Goal: Task Accomplishment & Management: Complete application form

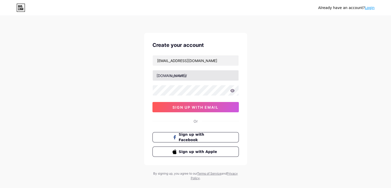
type input "[EMAIL_ADDRESS][DOMAIN_NAME]"
click at [219, 74] on input "text" at bounding box center [196, 75] width 86 height 10
click at [184, 76] on input "smutkiuisvezimas" at bounding box center [196, 75] width 86 height 10
click at [183, 75] on input "smutkiuisvezimas" at bounding box center [196, 75] width 86 height 10
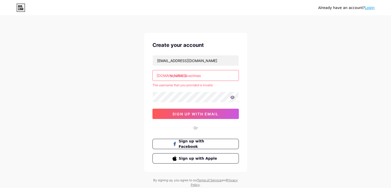
click at [212, 77] on input "smutkiu.isvezimas" at bounding box center [196, 75] width 86 height 10
drag, startPoint x: 186, startPoint y: 74, endPoint x: 186, endPoint y: 77, distance: 2.8
click at [186, 74] on input "smutkiu.isvezimas" at bounding box center [196, 75] width 86 height 10
click at [184, 77] on input "smutkiu.isvezimas" at bounding box center [196, 75] width 86 height 10
type input "smutkiuisvezimas"
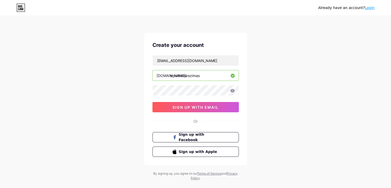
click at [233, 89] on icon at bounding box center [232, 90] width 4 height 3
click at [233, 90] on icon at bounding box center [232, 91] width 5 height 4
click at [275, 91] on div "Already have an account? Login Create your account [EMAIL_ADDRESS][DOMAIN_NAME]…" at bounding box center [195, 98] width 391 height 197
click at [289, 87] on div "Already have an account? Login Create your account [EMAIL_ADDRESS][DOMAIN_NAME]…" at bounding box center [195, 98] width 391 height 197
click at [207, 108] on span "sign up with email" at bounding box center [196, 107] width 46 height 4
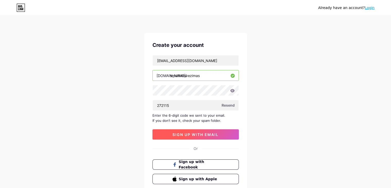
type input "272115"
click at [222, 136] on button "sign up with email" at bounding box center [196, 134] width 86 height 10
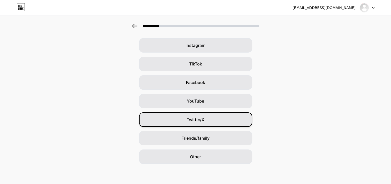
scroll to position [38, 0]
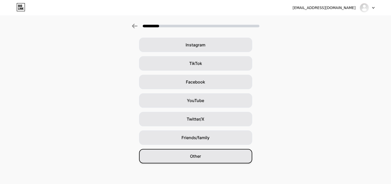
click at [210, 157] on div "Other" at bounding box center [195, 156] width 113 height 14
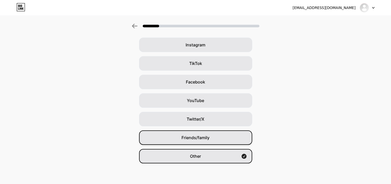
scroll to position [0, 0]
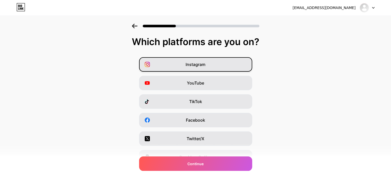
click at [200, 66] on span "Instagram" at bounding box center [196, 64] width 20 height 6
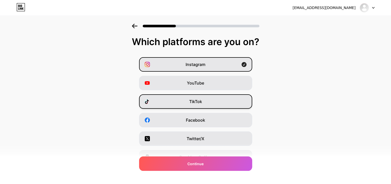
click at [205, 99] on div "TikTok" at bounding box center [195, 101] width 113 height 14
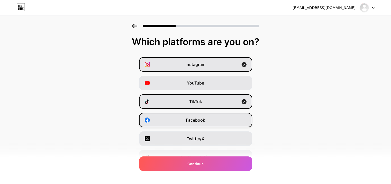
click at [205, 121] on span "Facebook" at bounding box center [195, 120] width 19 height 6
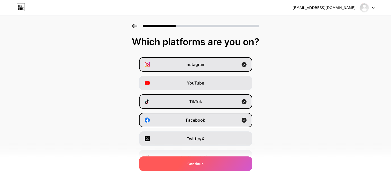
click at [221, 164] on div "Continue" at bounding box center [195, 163] width 113 height 14
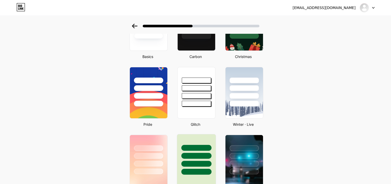
scroll to position [129, 0]
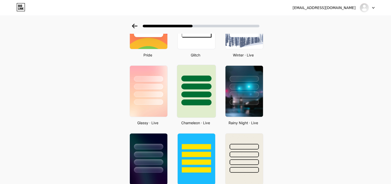
click at [199, 98] on div at bounding box center [196, 85] width 39 height 40
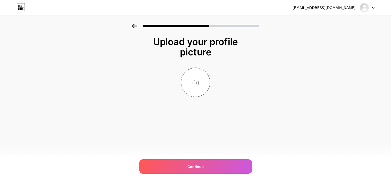
scroll to position [0, 0]
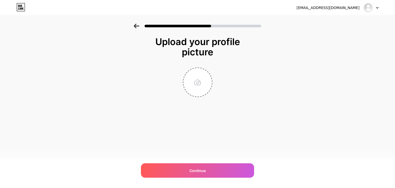
click at [136, 25] on icon at bounding box center [137, 26] width 6 height 5
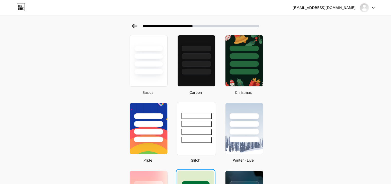
scroll to position [16, 0]
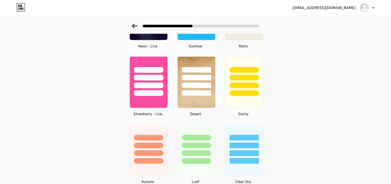
click at [309, 94] on div "Select a theme Basics Carbon Christmas Pride Glitch Winter · Live Glassy · Live…" at bounding box center [195, 35] width 391 height 569
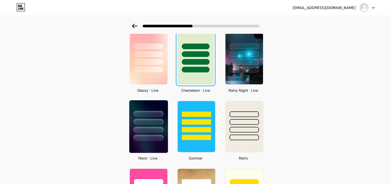
scroll to position [170, 0]
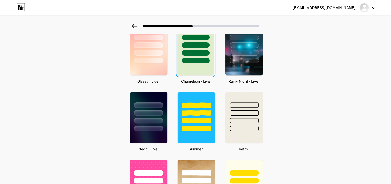
click at [300, 86] on div "Select a theme Basics Carbon Christmas Pride Glitch Winter · Live Glassy · Live…" at bounding box center [195, 138] width 391 height 569
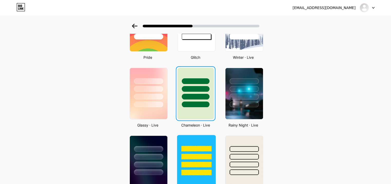
scroll to position [154, 0]
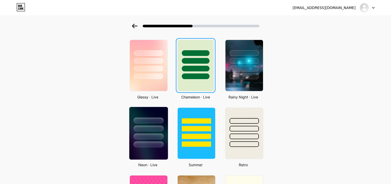
click at [158, 128] on div at bounding box center [149, 128] width 30 height 6
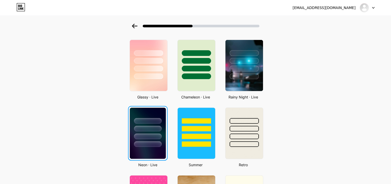
scroll to position [0, 0]
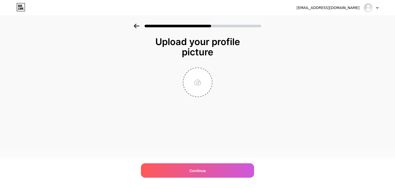
click at [138, 26] on icon at bounding box center [136, 26] width 5 height 5
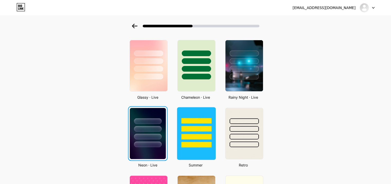
scroll to position [154, 0]
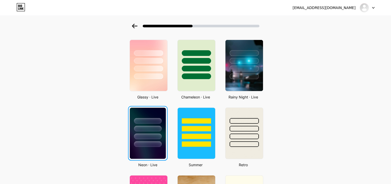
click at [163, 131] on div at bounding box center [148, 127] width 36 height 39
click at [165, 130] on div at bounding box center [148, 127] width 36 height 39
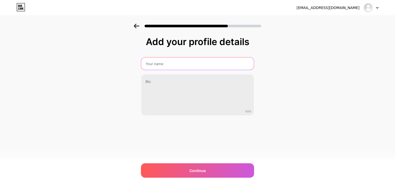
click at [170, 61] on input "text" at bounding box center [197, 63] width 113 height 12
type input "S"
type input "Šmutkių Išvežimas"
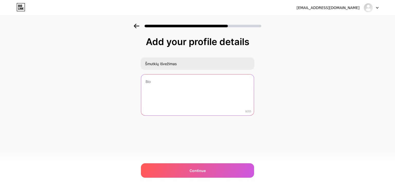
click at [210, 88] on textarea at bounding box center [197, 94] width 113 height 41
paste textarea "Greitai, pigiai ir be streso išvežam šmutkes, baldus, buitinę techniką ir staty…"
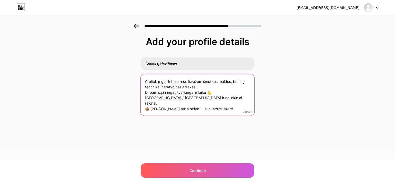
click at [207, 85] on textarea "Greitai, pigiai ir be streso išvežam šmutkes, baldus, buitinę techniką ir staty…" at bounding box center [198, 95] width 114 height 42
click at [158, 96] on textarea "Greitai, pigiai ir be streso išvežam šmutkes, baldus, buitinę techniką ir staty…" at bounding box center [198, 95] width 114 height 42
click at [160, 98] on textarea "Greitai, pigiai ir be streso išvežam šmutkes, baldus, buitinę techniką ir staty…" at bounding box center [198, 95] width 114 height 42
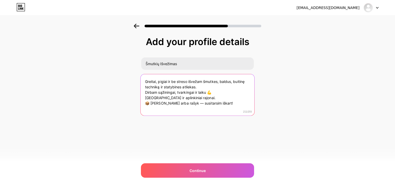
click at [225, 99] on textarea "Greitai, pigiai ir be streso išvežam šmutkes, baldus, buitinę techniką ir staty…" at bounding box center [198, 95] width 114 height 42
click at [214, 92] on textarea "Greitai, pigiai ir be streso išvežam šmutkes, baldus, buitinę techniką ir staty…" at bounding box center [198, 95] width 114 height 42
click at [228, 95] on textarea "Greitai, pigiai ir be streso išvežam šmutkes, baldus, buitinę techniką ir staty…" at bounding box center [198, 95] width 114 height 42
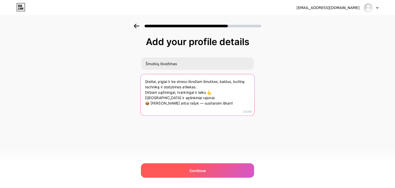
type textarea "Greitai, pigiai ir be streso išvežam šmutkes, baldus, buitinę techniką ir staty…"
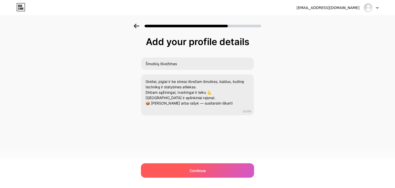
click at [195, 171] on span "Continue" at bounding box center [198, 170] width 16 height 5
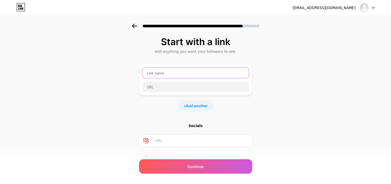
click at [171, 68] on input "text" at bounding box center [196, 73] width 107 height 10
click at [179, 144] on input "text" at bounding box center [201, 141] width 93 height 12
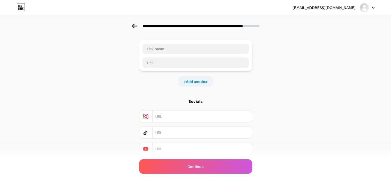
scroll to position [41, 0]
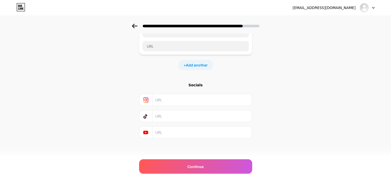
click at [197, 86] on div "Socials" at bounding box center [195, 84] width 113 height 5
drag, startPoint x: 175, startPoint y: 105, endPoint x: 176, endPoint y: 109, distance: 4.2
click at [175, 106] on div "Socials" at bounding box center [195, 110] width 113 height 56
click at [195, 67] on span "Add another" at bounding box center [197, 64] width 22 height 5
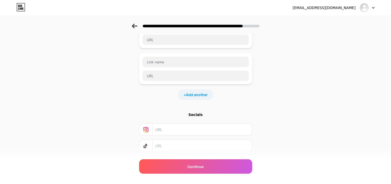
scroll to position [76, 0]
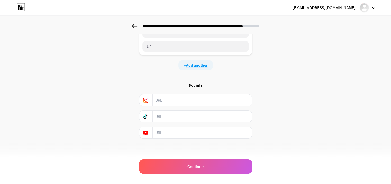
click at [202, 64] on span "Add another" at bounding box center [197, 65] width 22 height 5
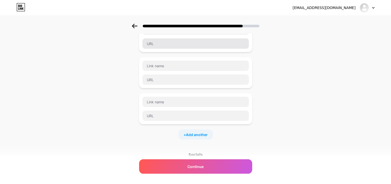
scroll to position [0, 0]
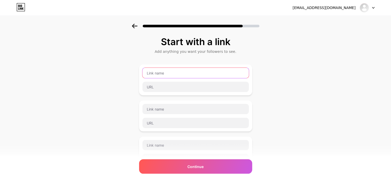
click at [176, 75] on input "text" at bounding box center [196, 73] width 107 height 10
click at [193, 92] on div at bounding box center [195, 79] width 113 height 31
click at [192, 71] on input "text" at bounding box center [196, 73] width 107 height 10
type input "I"
type input "Facebook"
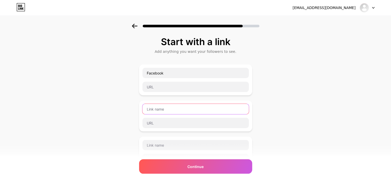
click at [203, 105] on input "text" at bounding box center [196, 109] width 107 height 10
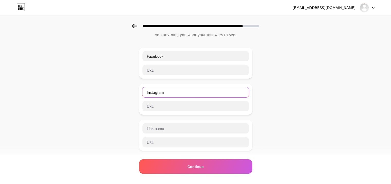
scroll to position [26, 0]
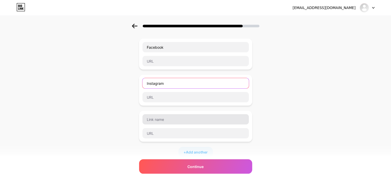
type input "Instagram"
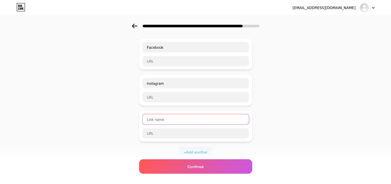
click at [191, 118] on input "text" at bounding box center [196, 119] width 107 height 10
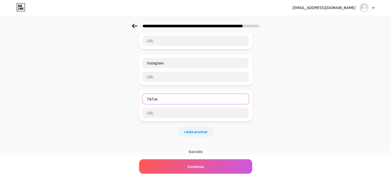
scroll to position [77, 0]
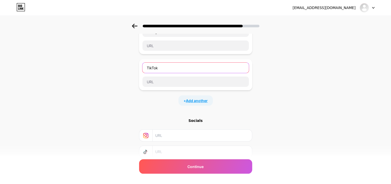
type input "TikTok"
click at [201, 100] on span "Add another" at bounding box center [197, 100] width 22 height 5
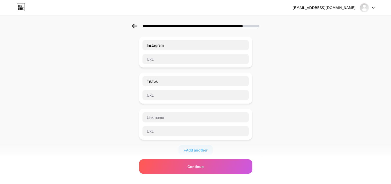
scroll to position [51, 0]
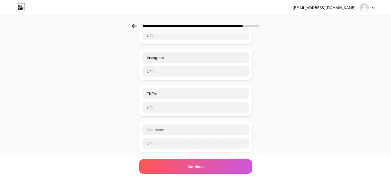
click at [306, 87] on div "Start with a link Add anything you want your followers to see. Facebook Instagr…" at bounding box center [195, 116] width 391 height 289
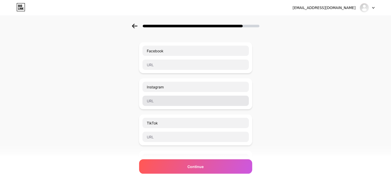
scroll to position [0, 0]
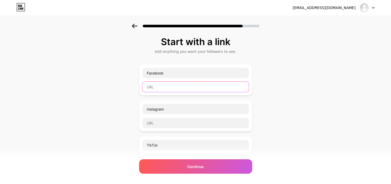
click at [197, 88] on input "text" at bounding box center [196, 87] width 107 height 10
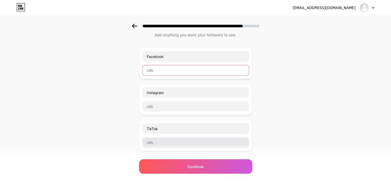
scroll to position [26, 0]
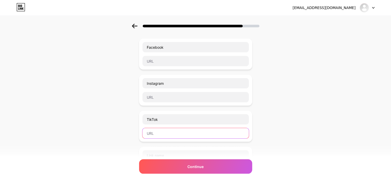
click at [179, 132] on input "text" at bounding box center [196, 133] width 107 height 10
paste input "[URL][DOMAIN_NAME][DOMAIN_NAME]"
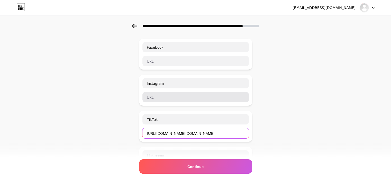
type input "[URL][DOMAIN_NAME][DOMAIN_NAME]"
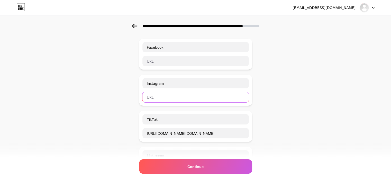
click at [196, 100] on input "text" at bounding box center [196, 97] width 107 height 10
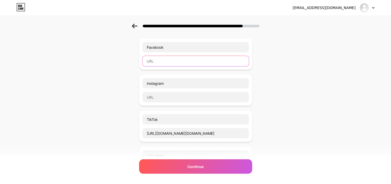
click at [188, 58] on input "text" at bounding box center [196, 61] width 107 height 10
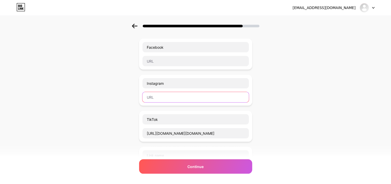
click at [182, 97] on input "text" at bounding box center [196, 97] width 107 height 10
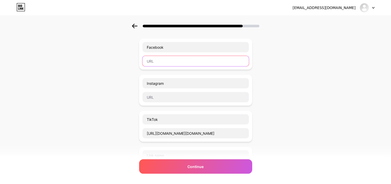
click at [185, 62] on input "text" at bounding box center [196, 61] width 107 height 10
paste input "[URL][DOMAIN_NAME]"
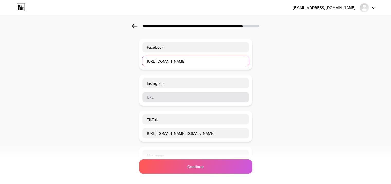
type input "[URL][DOMAIN_NAME]"
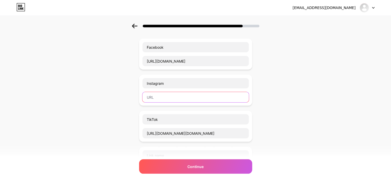
click at [182, 95] on input "text" at bounding box center [196, 97] width 107 height 10
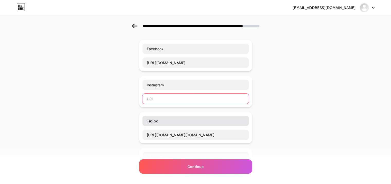
scroll to position [77, 0]
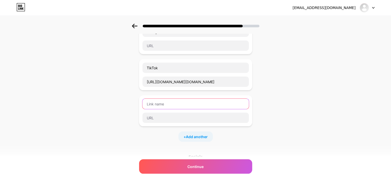
click at [187, 104] on input "text" at bounding box center [196, 104] width 107 height 10
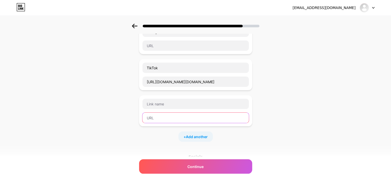
click at [182, 117] on input "text" at bounding box center [196, 117] width 107 height 10
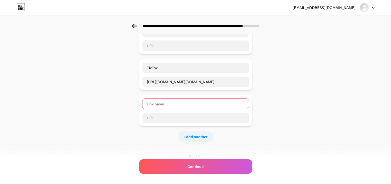
click at [183, 103] on input "text" at bounding box center [196, 104] width 107 height 10
paste input "[URL][DOMAIN_NAME]"
type input "h"
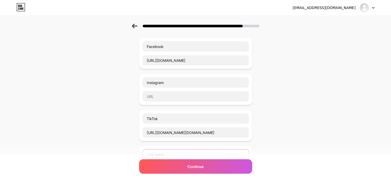
scroll to position [26, 0]
click at [186, 98] on input "text" at bounding box center [196, 97] width 107 height 10
paste input "[URL][DOMAIN_NAME]"
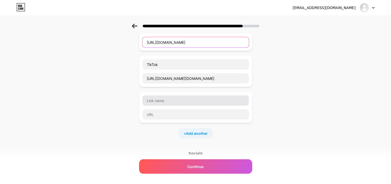
scroll to position [103, 0]
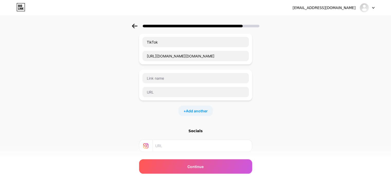
type input "[URL][DOMAIN_NAME]"
drag, startPoint x: 254, startPoint y: 92, endPoint x: 253, endPoint y: 81, distance: 11.8
click at [252, 81] on div at bounding box center [195, 84] width 113 height 31
drag, startPoint x: 250, startPoint y: 75, endPoint x: 270, endPoint y: 91, distance: 26.0
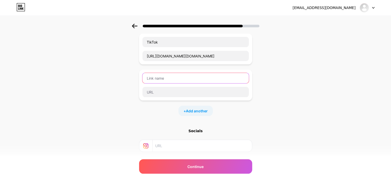
click at [249, 93] on div at bounding box center [195, 85] width 107 height 25
click at [277, 91] on div "Start with a link Add anything you want your followers to see. Facebook [URL][D…" at bounding box center [195, 65] width 391 height 289
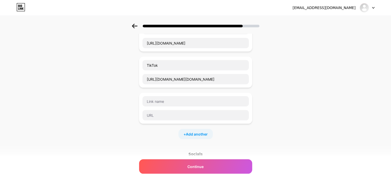
scroll to position [71, 0]
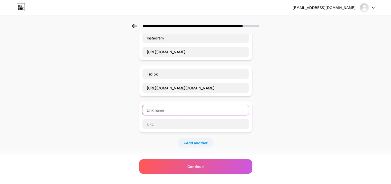
click at [202, 111] on input "text" at bounding box center [196, 110] width 107 height 10
paste input "[PHONE_NUMBER]"
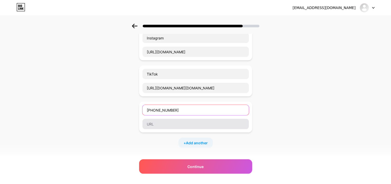
type input "[PHONE_NUMBER]"
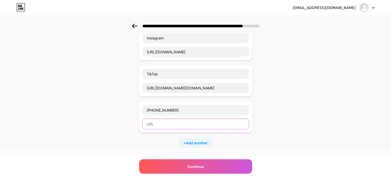
click at [170, 124] on input "text" at bounding box center [196, 124] width 107 height 10
paste input "[PHONE_NUMBER]"
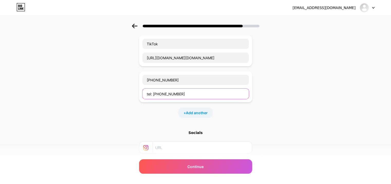
scroll to position [103, 0]
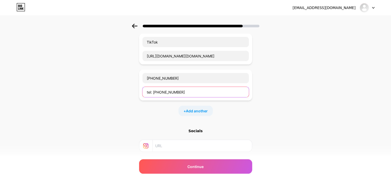
type input "tel: [PHONE_NUMBER]"
drag, startPoint x: 252, startPoint y: 77, endPoint x: 254, endPoint y: 64, distance: 13.8
click at [252, 64] on div "Facebook [URL][DOMAIN_NAME] Instagram [URL][DOMAIN_NAME] TikTok [URL][DOMAIN_NA…" at bounding box center [195, 38] width 113 height 154
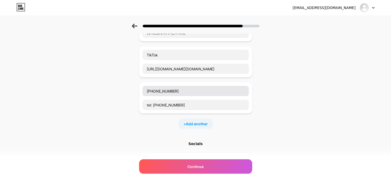
scroll to position [77, 0]
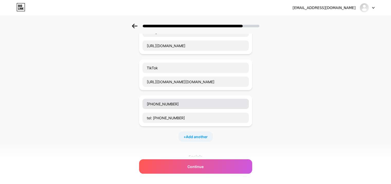
drag, startPoint x: 224, startPoint y: 94, endPoint x: 226, endPoint y: 101, distance: 6.8
click at [226, 101] on div "[PHONE_NUMBER] tel: [PHONE_NUMBER]" at bounding box center [195, 110] width 113 height 31
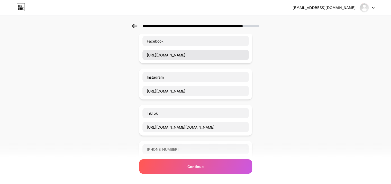
scroll to position [0, 0]
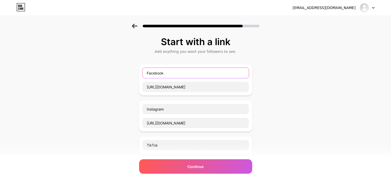
click at [179, 75] on input "Facebook" at bounding box center [196, 73] width 107 height 10
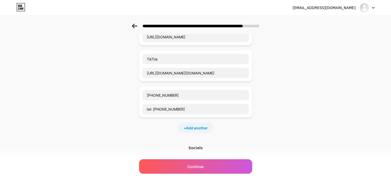
scroll to position [129, 0]
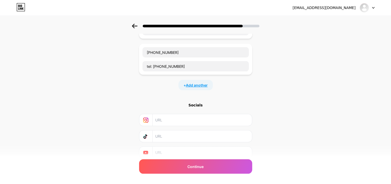
click at [201, 82] on span "Add another" at bounding box center [197, 84] width 22 height 5
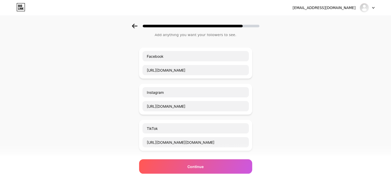
scroll to position [26, 0]
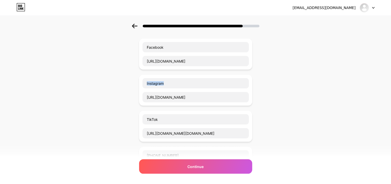
click at [261, 88] on div "Start with a link Add anything you want your followers to see. Facebook [URL][D…" at bounding box center [195, 160] width 391 height 325
click at [264, 97] on div "Start with a link Add anything you want your followers to see. Facebook [URL][D…" at bounding box center [195, 160] width 391 height 325
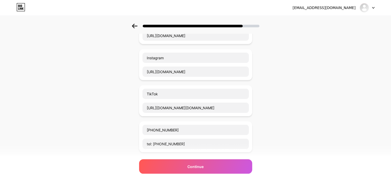
scroll to position [51, 0]
click at [188, 58] on input "Instagram" at bounding box center [196, 57] width 107 height 10
click at [263, 61] on div "Start with a link Add anything you want your followers to see. Facebook [URL][D…" at bounding box center [195, 134] width 391 height 325
click at [264, 61] on div "Start with a link Add anything you want your followers to see. Facebook [URL][D…" at bounding box center [195, 134] width 391 height 325
click at [249, 65] on div "Instagram [URL][DOMAIN_NAME]" at bounding box center [195, 64] width 107 height 25
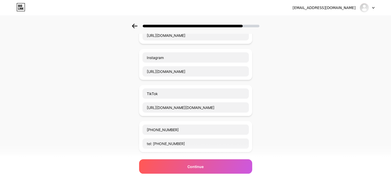
click at [137, 26] on icon at bounding box center [134, 26] width 5 height 5
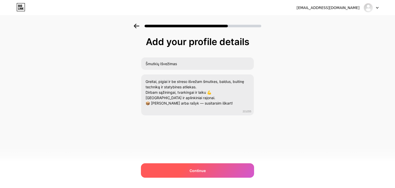
click at [217, 170] on div "Continue" at bounding box center [197, 170] width 113 height 14
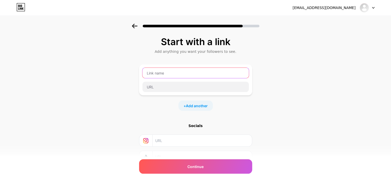
click at [205, 71] on input "text" at bounding box center [196, 73] width 107 height 10
type input "V"
paste input "Išvežam šmutkes, baldus, techniką, šiukšles Kraustom, valom, tvarkom Dirbam gre…"
type input "I"
click at [206, 101] on div "+ Add another" at bounding box center [196, 105] width 34 height 10
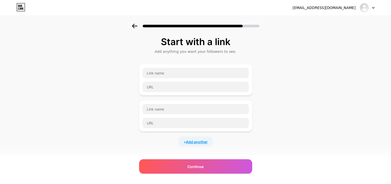
click at [197, 142] on span "Add another" at bounding box center [197, 141] width 22 height 5
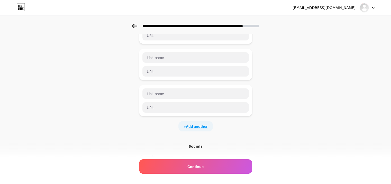
click at [200, 127] on span "Add another" at bounding box center [197, 125] width 22 height 5
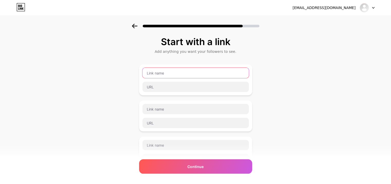
click at [188, 77] on input "text" at bounding box center [196, 73] width 107 height 10
paste input "[PHONE_NUMBER]"
type input "[PHONE_NUMBER]"
click at [196, 81] on div at bounding box center [195, 86] width 107 height 11
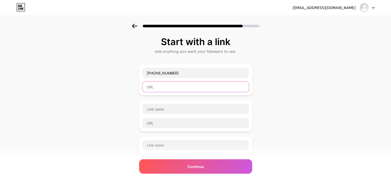
click at [196, 85] on input "text" at bounding box center [196, 87] width 107 height 10
paste input "[PHONE_NUMBER]"
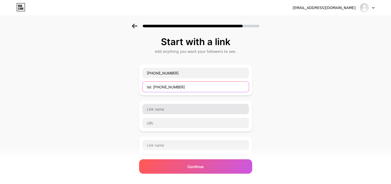
type input "tel: [PHONE_NUMBER]"
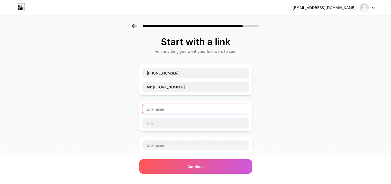
click at [199, 108] on input "text" at bounding box center [196, 109] width 107 height 10
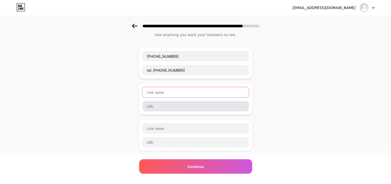
scroll to position [26, 0]
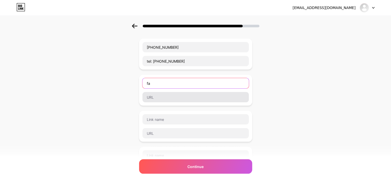
type input "f"
type input "Facebook"
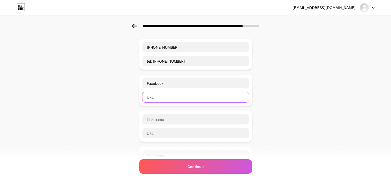
click at [217, 95] on input "text" at bounding box center [196, 97] width 107 height 10
paste input "[URL][DOMAIN_NAME]"
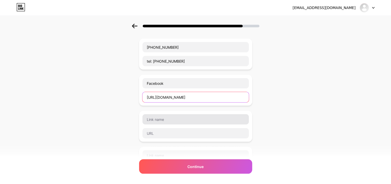
type input "[URL][DOMAIN_NAME]"
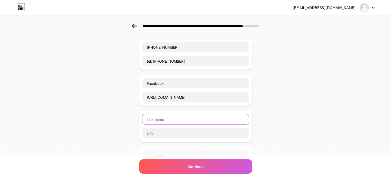
click at [197, 114] on input "text" at bounding box center [196, 119] width 107 height 10
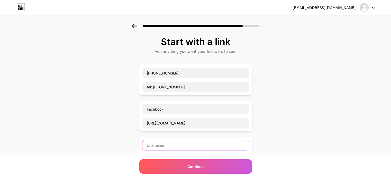
scroll to position [26, 0]
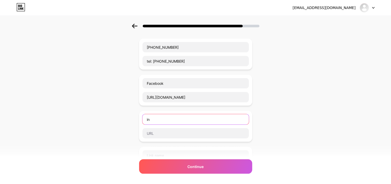
type input "i"
type input "Instagram"
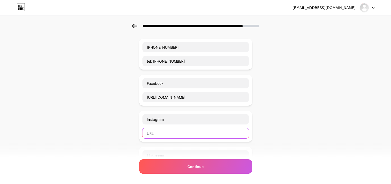
click at [195, 128] on input "text" at bounding box center [196, 133] width 107 height 10
paste input "[URL][DOMAIN_NAME]"
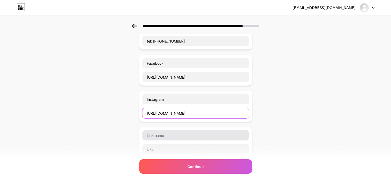
scroll to position [51, 0]
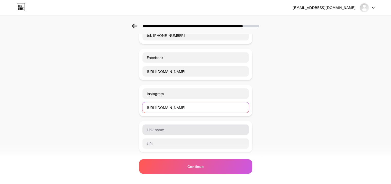
type input "[URL][DOMAIN_NAME]"
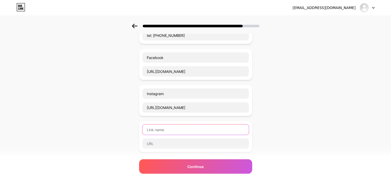
click at [192, 132] on input "text" at bounding box center [196, 129] width 107 height 10
click at [155, 129] on input "Tiktok" at bounding box center [196, 129] width 107 height 10
click at [165, 131] on input "Tiktok" at bounding box center [196, 129] width 107 height 10
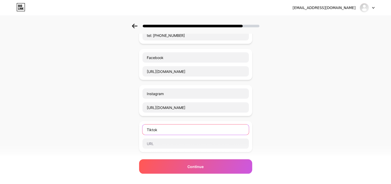
click at [155, 129] on input "Tiktok" at bounding box center [196, 129] width 107 height 10
type input "TikTok"
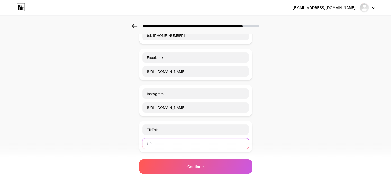
click at [176, 144] on input "text" at bounding box center [196, 143] width 107 height 10
paste input "[URL][DOMAIN_NAME][DOMAIN_NAME]"
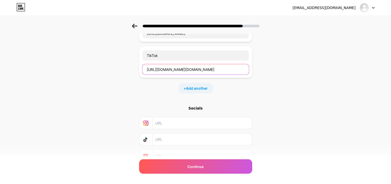
scroll to position [148, 0]
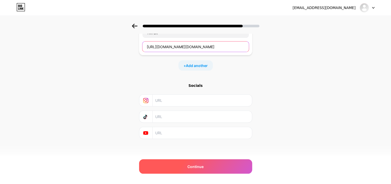
type input "[URL][DOMAIN_NAME][DOMAIN_NAME]"
click at [202, 169] on div "Continue" at bounding box center [195, 166] width 113 height 14
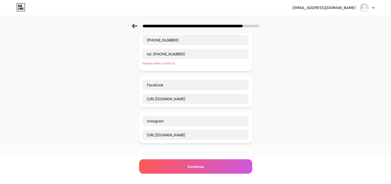
scroll to position [2, 0]
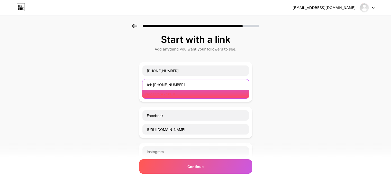
click at [192, 83] on input "tel: [PHONE_NUMBER]" at bounding box center [196, 84] width 107 height 10
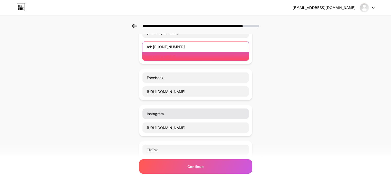
scroll to position [0, 0]
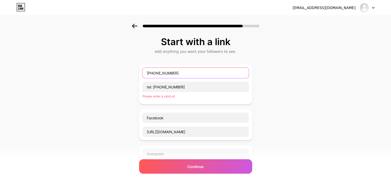
click at [181, 71] on input "[PHONE_NUMBER]" at bounding box center [196, 73] width 107 height 10
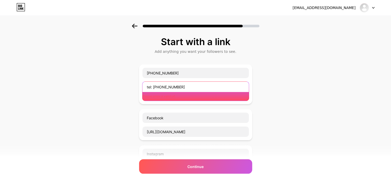
click at [184, 84] on input "tel: [PHONE_NUMBER]" at bounding box center [196, 87] width 107 height 10
click at [155, 86] on input "tel: [PHONE_NUMBER]" at bounding box center [196, 87] width 107 height 10
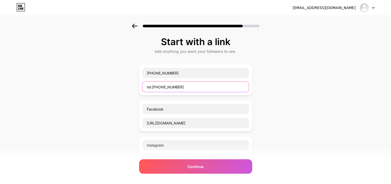
click at [192, 86] on input "tel:[PHONE_NUMBER]" at bounding box center [196, 87] width 107 height 10
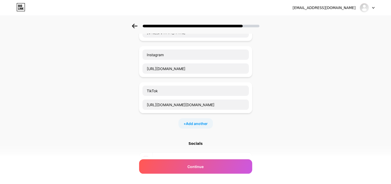
scroll to position [103, 0]
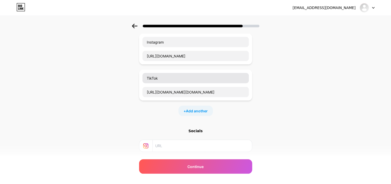
type input "tel:[PHONE_NUMBER]"
click at [197, 81] on input "TikTok" at bounding box center [196, 78] width 107 height 10
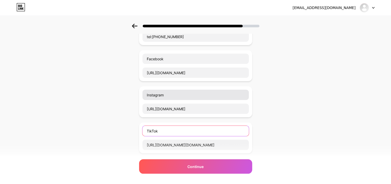
scroll to position [51, 0]
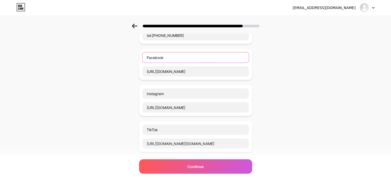
click at [169, 57] on input "Facebook" at bounding box center [196, 57] width 107 height 10
click at [151, 57] on input "Facebook" at bounding box center [196, 57] width 107 height 10
click at [187, 56] on input "Mūsų Facebook" at bounding box center [196, 57] width 107 height 10
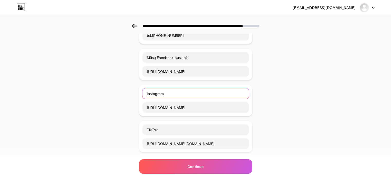
click at [187, 93] on input "Instagram" at bounding box center [196, 93] width 107 height 10
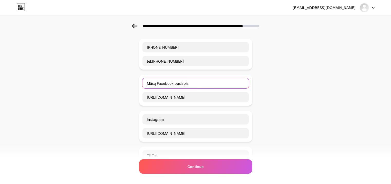
click at [194, 84] on input "Mūsų Facebook puslapis" at bounding box center [196, 83] width 107 height 10
click at [159, 83] on input "Mūsų Facebook" at bounding box center [196, 83] width 107 height 10
type input "Facebook"
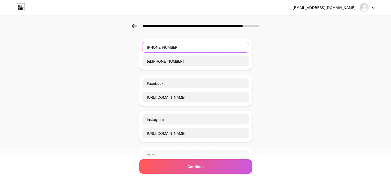
click at [186, 46] on input "[PHONE_NUMBER]" at bounding box center [196, 47] width 107 height 10
type input "+"
type input "S"
paste input "📞 Skambink mums"
type input "📞 Skambink mums"
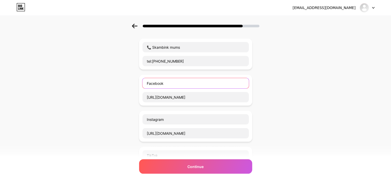
click at [196, 83] on input "Facebook" at bounding box center [196, 83] width 107 height 10
type input "F"
paste input "📘 Mūsų Facebook puslapis"
click at [217, 87] on input "📘 Mūsų Facebook puslapis" at bounding box center [196, 83] width 107 height 10
click at [154, 84] on input "📘 Mūsų Facebook" at bounding box center [196, 83] width 107 height 10
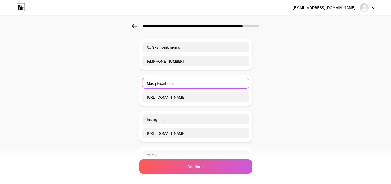
click at [187, 83] on input "Mūsų Facebook" at bounding box center [196, 83] width 107 height 10
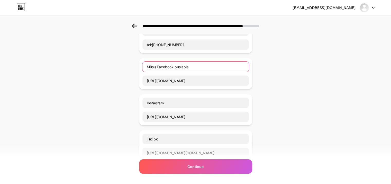
scroll to position [51, 0]
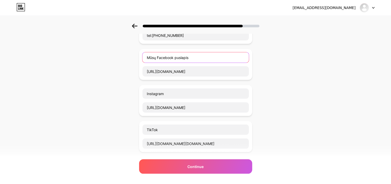
type input "Mūsų Facebook puslapis"
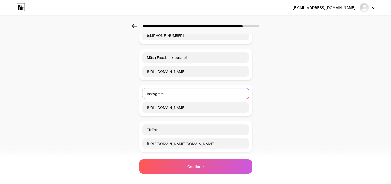
click at [192, 91] on input "Instagram" at bounding box center [196, 93] width 107 height 10
click at [150, 93] on input "Instagram" at bounding box center [196, 93] width 107 height 10
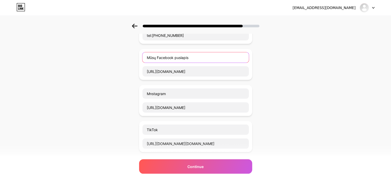
drag, startPoint x: 210, startPoint y: 59, endPoint x: 147, endPoint y: 64, distance: 63.5
click at [147, 64] on div "Mūsų Facebook puslapis [URL][DOMAIN_NAME]" at bounding box center [195, 64] width 107 height 25
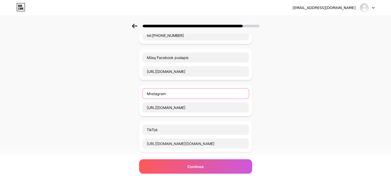
click at [193, 93] on input "Mnstagram" at bounding box center [196, 93] width 107 height 10
type input "M"
paste input "Mūsų Facebook puslapis"
click at [173, 93] on input "Mūsų Facebook puslapis" at bounding box center [196, 93] width 107 height 10
click at [175, 93] on input "Mūsų Facebook puslapis" at bounding box center [196, 93] width 107 height 10
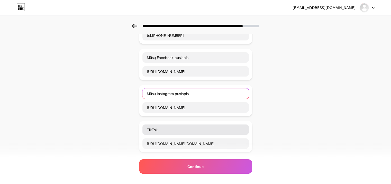
type input "Mūsų Instagram puslapis"
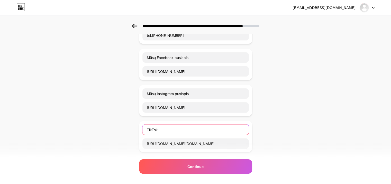
click at [193, 128] on input "TikTok" at bounding box center [196, 129] width 107 height 10
type input "T"
paste input "Mūsų Facebook puslapis"
click at [175, 129] on input "Mūsų Facebook puslapis" at bounding box center [196, 129] width 107 height 10
click at [165, 129] on input "Mūsų Tiktok puslapis" at bounding box center [196, 129] width 107 height 10
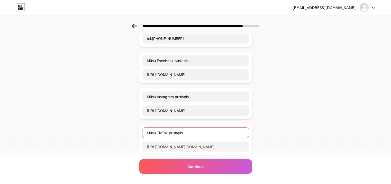
scroll to position [0, 0]
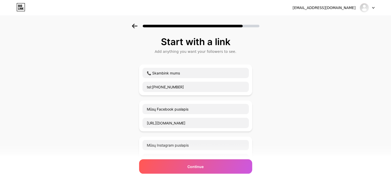
type input "Mūsų TikTok puslapis"
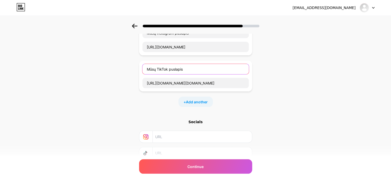
scroll to position [103, 0]
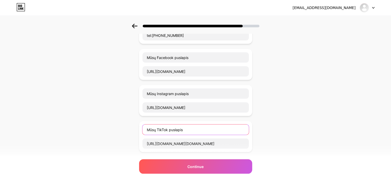
click at [203, 126] on input "Mūsų TikTok puslapis" at bounding box center [196, 129] width 107 height 10
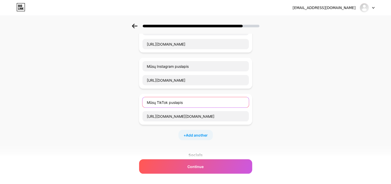
scroll to position [129, 0]
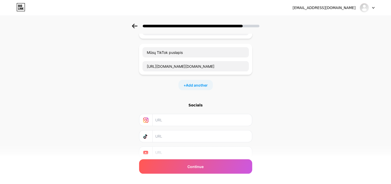
click at [279, 94] on div "Start with a link Add anything you want your followers to see. 📞 Skambink mums …" at bounding box center [195, 39] width 391 height 289
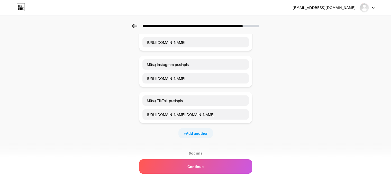
scroll to position [148, 0]
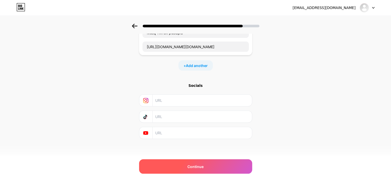
click at [204, 167] on span "Continue" at bounding box center [196, 166] width 16 height 5
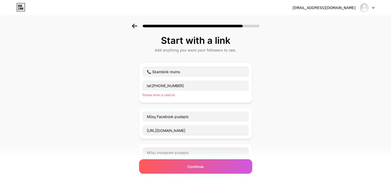
scroll to position [0, 0]
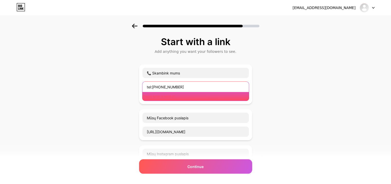
click at [187, 88] on input "tel:[PHONE_NUMBER]" at bounding box center [196, 87] width 107 height 10
click at [151, 88] on input "tel:[PHONE_NUMBER]" at bounding box center [196, 87] width 107 height 10
click at [201, 84] on input "tel:[PHONE_NUMBER]" at bounding box center [196, 87] width 107 height 10
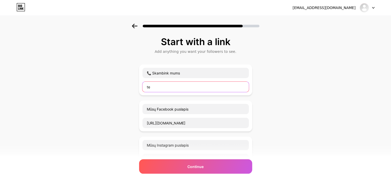
type input "t"
paste input "tel:[PHONE_NUMBER]"
click at [196, 92] on div "📞 Skambink mums tel:[PHONE_NUMBER]" at bounding box center [195, 79] width 113 height 31
click at [197, 90] on input "tel:[PHONE_NUMBER]" at bounding box center [196, 87] width 107 height 10
click at [172, 86] on input "tel:[PHONE_NUMBER]" at bounding box center [196, 87] width 107 height 10
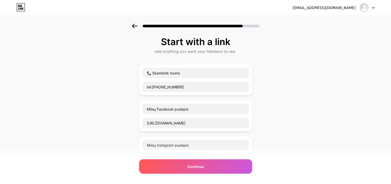
click at [261, 99] on div "Start with a link Add anything you want your followers to see. 📞 Skambink mums …" at bounding box center [195, 168] width 391 height 289
click at [178, 87] on input "tel:[PHONE_NUMBER]" at bounding box center [196, 87] width 107 height 10
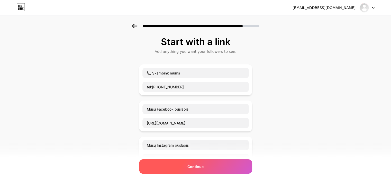
click at [217, 171] on div "Continue" at bounding box center [195, 166] width 113 height 14
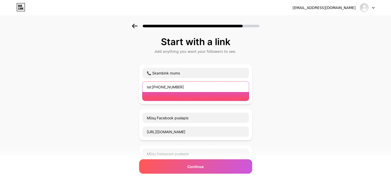
click at [198, 88] on input "tel:[PHONE_NUMBER]" at bounding box center [196, 87] width 107 height 10
paste input "[URL][DOMAIN_NAME]"
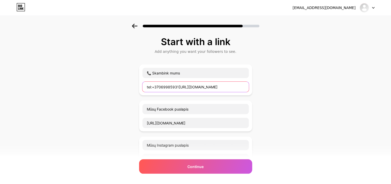
click at [180, 87] on input "tel:+37069985931[URL][DOMAIN_NAME]" at bounding box center [196, 87] width 107 height 10
drag, startPoint x: 180, startPoint y: 86, endPoint x: 154, endPoint y: 88, distance: 26.0
click at [154, 88] on input "tel:+37069985931[URL][DOMAIN_NAME]" at bounding box center [196, 87] width 107 height 10
click at [206, 88] on input "[URL][DOMAIN_NAME]" at bounding box center [196, 87] width 107 height 10
paste input "[PHONE_NUMBER]"
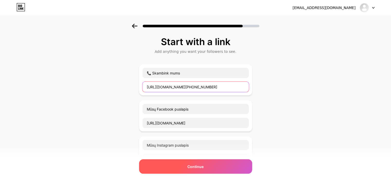
type input "[URL][DOMAIN_NAME][PHONE_NUMBER]"
click at [206, 172] on div "Continue" at bounding box center [195, 166] width 113 height 14
click at [206, 166] on div "Continue" at bounding box center [195, 166] width 113 height 14
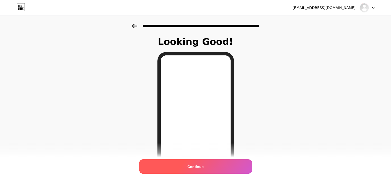
click at [202, 167] on span "Continue" at bounding box center [196, 166] width 16 height 5
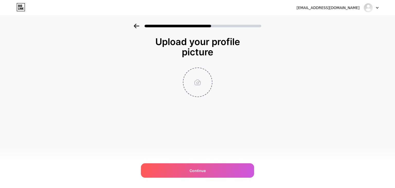
click at [198, 88] on input "file" at bounding box center [197, 82] width 29 height 29
type input "C:\fakepath\SHH.png"
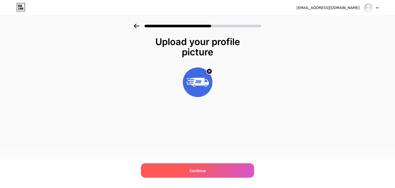
click at [207, 173] on div "Continue" at bounding box center [197, 170] width 113 height 14
click at [219, 169] on div "Continue" at bounding box center [197, 170] width 113 height 14
click at [206, 174] on div "Continue" at bounding box center [197, 170] width 113 height 14
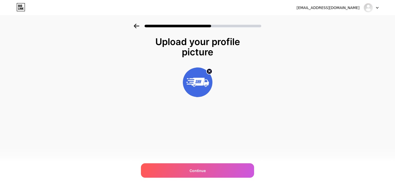
click at [215, 86] on div at bounding box center [197, 82] width 103 height 30
click at [200, 82] on img at bounding box center [198, 82] width 30 height 30
click at [270, 76] on div "Upload your profile picture Continue" at bounding box center [197, 73] width 395 height 99
drag, startPoint x: 249, startPoint y: 35, endPoint x: 244, endPoint y: 31, distance: 6.5
click at [247, 33] on div "Upload your profile picture Continue" at bounding box center [197, 73] width 395 height 99
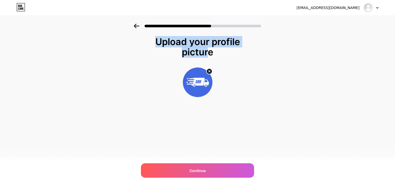
click at [271, 35] on div "Upload your profile picture Continue" at bounding box center [197, 73] width 395 height 99
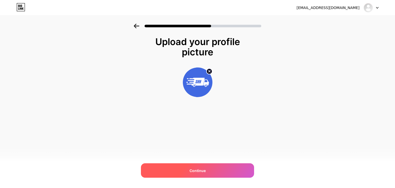
click at [233, 166] on div "Continue" at bounding box center [197, 170] width 113 height 14
click at [233, 165] on div "Continue" at bounding box center [197, 170] width 113 height 14
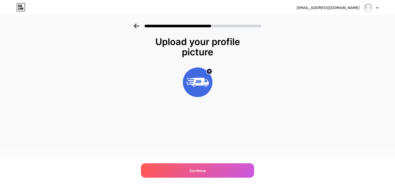
click at [203, 81] on img at bounding box center [198, 82] width 30 height 30
click at [210, 71] on circle at bounding box center [210, 71] width 6 height 6
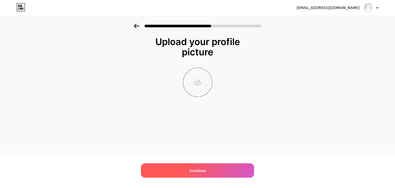
click at [209, 167] on div "Continue" at bounding box center [197, 170] width 113 height 14
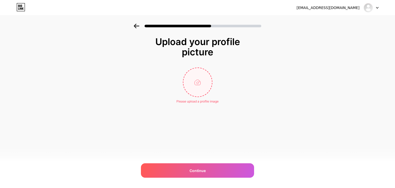
click at [195, 92] on input "file" at bounding box center [197, 82] width 29 height 29
type input "C:\fakepath\SHH.png"
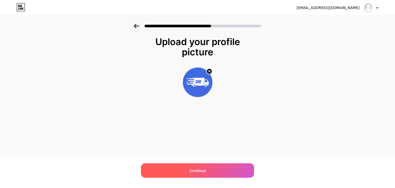
click at [215, 169] on div "Continue" at bounding box center [197, 170] width 113 height 14
click at [218, 167] on div "Continue" at bounding box center [197, 170] width 113 height 14
click at [218, 166] on div "Continue" at bounding box center [197, 170] width 113 height 14
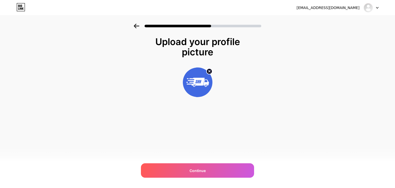
click at [209, 73] on circle at bounding box center [210, 71] width 6 height 6
click at [135, 28] on icon at bounding box center [137, 26] width 6 height 5
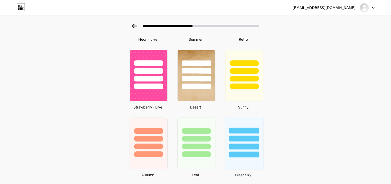
scroll to position [283, 0]
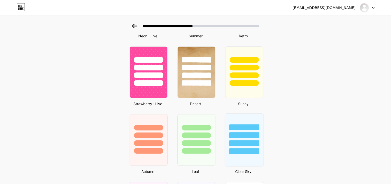
click at [250, 140] on div at bounding box center [244, 143] width 30 height 6
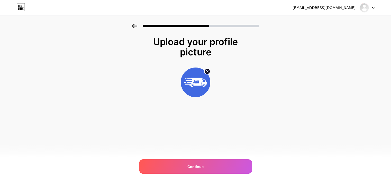
scroll to position [0, 0]
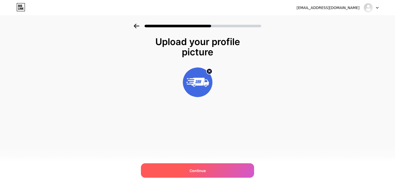
click at [216, 171] on div "Continue" at bounding box center [197, 170] width 113 height 14
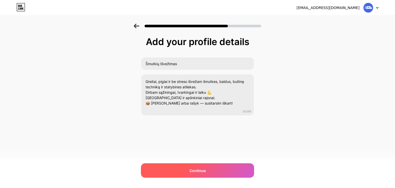
click at [218, 167] on div "Continue" at bounding box center [197, 170] width 113 height 14
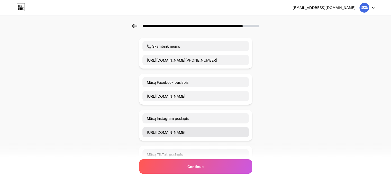
scroll to position [26, 0]
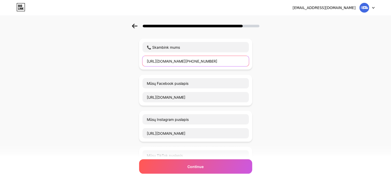
click at [166, 62] on input "[URL][DOMAIN_NAME][PHONE_NUMBER]" at bounding box center [196, 61] width 107 height 10
click at [172, 61] on input "[URL][DOMAIN_NAME][PHONE_NUMBER]" at bounding box center [196, 61] width 107 height 10
click at [172, 59] on input "[URL][DOMAIN_NAME][PHONE_NUMBER]" at bounding box center [196, 61] width 107 height 10
click at [174, 61] on input "[URL][DOMAIN_NAME][PHONE_NUMBER]" at bounding box center [196, 61] width 107 height 10
click at [172, 61] on input "[URL][DOMAIN_NAME][PHONE_NUMBER]" at bounding box center [196, 61] width 107 height 10
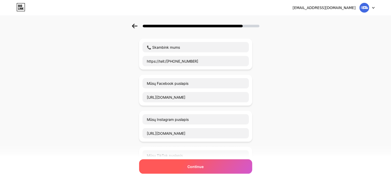
click at [197, 166] on span "Continue" at bounding box center [196, 166] width 16 height 5
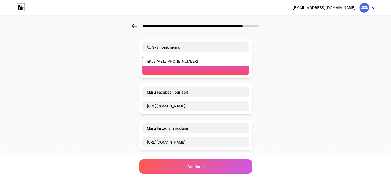
click at [168, 59] on input "https://tell:/[PHONE_NUMBER]" at bounding box center [196, 61] width 107 height 10
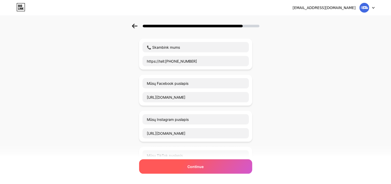
click at [202, 168] on span "Continue" at bounding box center [196, 166] width 16 height 5
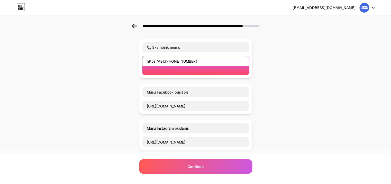
click at [188, 62] on input "https://tell:[PHONE_NUMBER]" at bounding box center [196, 61] width 107 height 10
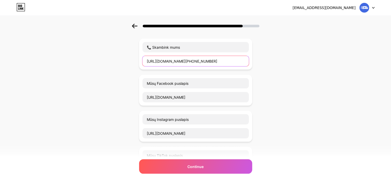
click at [211, 58] on input "[URL][DOMAIN_NAME][PHONE_NUMBER]" at bounding box center [196, 61] width 107 height 10
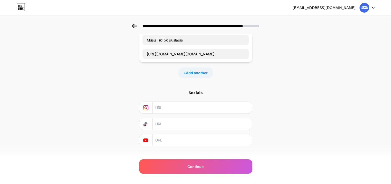
scroll to position [148, 0]
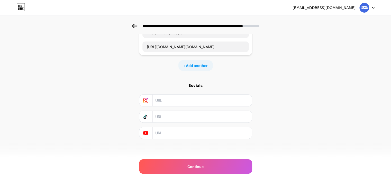
type input "[URL][DOMAIN_NAME][PHONE_NUMBER]"
click at [183, 97] on input "text" at bounding box center [201, 100] width 93 height 12
click at [185, 141] on div "Start with a link Add anything you want your followers to see. 📞 Skambink mums …" at bounding box center [195, 26] width 113 height 276
click at [182, 129] on input "text" at bounding box center [201, 133] width 93 height 12
click at [181, 118] on input "text" at bounding box center [201, 117] width 93 height 12
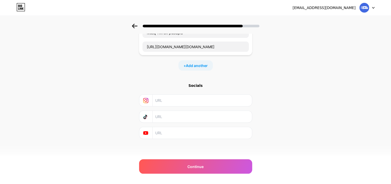
click at [180, 103] on input "text" at bounding box center [201, 100] width 93 height 12
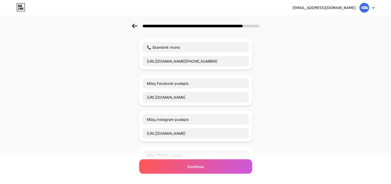
scroll to position [0, 0]
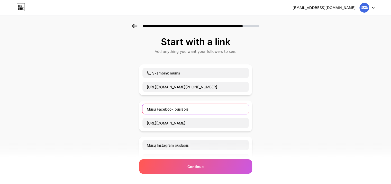
click at [192, 112] on input "Mūsų Facebook puslapis" at bounding box center [196, 109] width 107 height 10
click at [274, 103] on div "Start with a link Add anything you want your followers to see. 📞 Skambink mums …" at bounding box center [195, 168] width 391 height 289
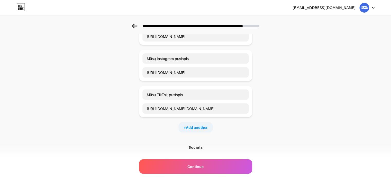
scroll to position [129, 0]
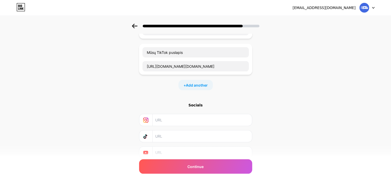
click at [190, 120] on input "text" at bounding box center [201, 120] width 93 height 12
click at [190, 119] on input "text" at bounding box center [201, 120] width 93 height 12
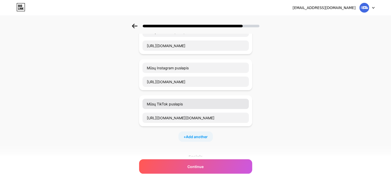
scroll to position [148, 0]
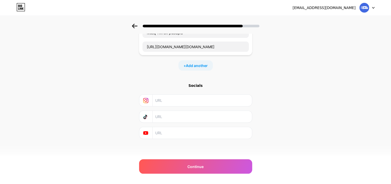
click at [183, 129] on input "text" at bounding box center [201, 133] width 93 height 12
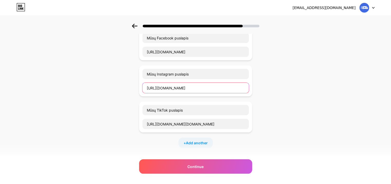
scroll to position [0, 55]
drag, startPoint x: 149, startPoint y: 85, endPoint x: 252, endPoint y: 86, distance: 103.4
click at [252, 86] on div "Mūsų Instagram puslapis [URL][DOMAIN_NAME]" at bounding box center [195, 80] width 113 height 31
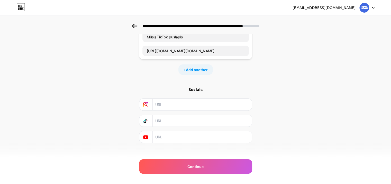
scroll to position [148, 0]
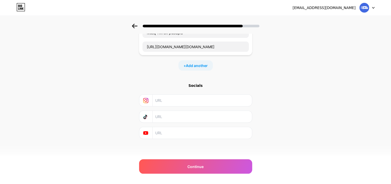
click at [199, 103] on input "text" at bounding box center [201, 100] width 93 height 12
paste input "[URL][DOMAIN_NAME]"
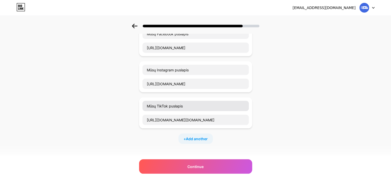
scroll to position [71, 0]
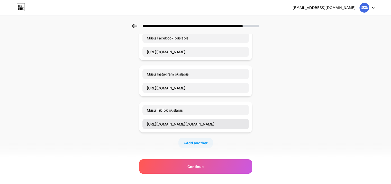
type input "[URL][DOMAIN_NAME]"
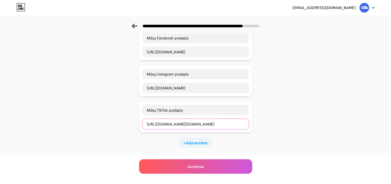
scroll to position [0, 25]
drag, startPoint x: 150, startPoint y: 122, endPoint x: 272, endPoint y: 118, distance: 122.0
click at [272, 118] on div "Start with a link Add anything you want your followers to see. 📞 Skambink mums …" at bounding box center [195, 97] width 391 height 289
drag, startPoint x: 148, startPoint y: 123, endPoint x: 324, endPoint y: 121, distance: 176.5
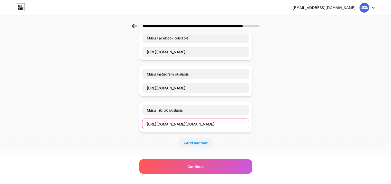
click at [324, 121] on div "Start with a link Add anything you want your followers to see. 📞 Skambink mums …" at bounding box center [195, 97] width 391 height 289
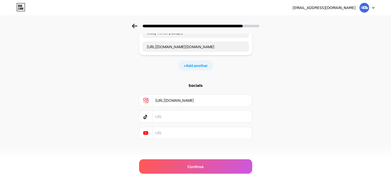
scroll to position [0, 0]
click at [205, 119] on input "text" at bounding box center [201, 117] width 93 height 12
paste input "[URL][DOMAIN_NAME][DOMAIN_NAME]"
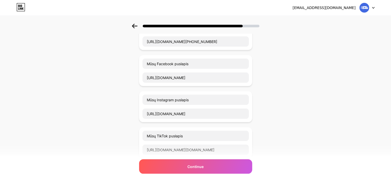
type input "[URL][DOMAIN_NAME][DOMAIN_NAME]"
click at [251, 127] on div "Mūsų TikTok puslapis [URL][DOMAIN_NAME][DOMAIN_NAME]" at bounding box center [195, 142] width 113 height 31
click at [252, 131] on div "Mūsų TikTok puslapis [URL][DOMAIN_NAME][DOMAIN_NAME]" at bounding box center [195, 142] width 113 height 31
drag, startPoint x: 249, startPoint y: 131, endPoint x: 199, endPoint y: 136, distance: 50.2
click at [199, 136] on input "Mūsų TikTok puslapis" at bounding box center [196, 135] width 107 height 10
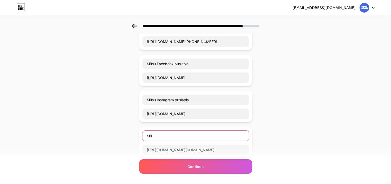
type input "M"
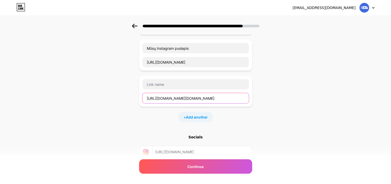
click at [247, 98] on input "[URL][DOMAIN_NAME][DOMAIN_NAME]" at bounding box center [196, 98] width 107 height 10
click at [247, 98] on input "[URL]&_r" at bounding box center [196, 98] width 107 height 10
type input "h"
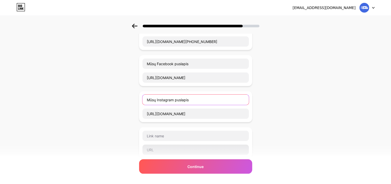
click at [237, 97] on input "Mūsų Instagram puslapis" at bounding box center [196, 99] width 107 height 10
type input "M"
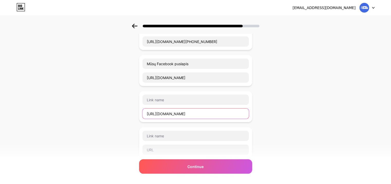
click at [248, 113] on input "[URL][DOMAIN_NAME]" at bounding box center [196, 113] width 107 height 10
click at [245, 113] on input "[URL][DOMAIN_NAME]" at bounding box center [196, 113] width 107 height 10
click at [245, 112] on input "[URL][DOMAIN_NAME]" at bounding box center [196, 113] width 107 height 10
type input "h"
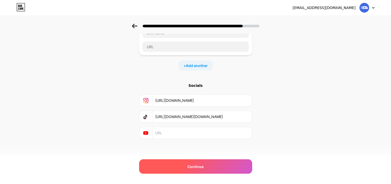
click at [213, 164] on div "Continue" at bounding box center [195, 166] width 113 height 14
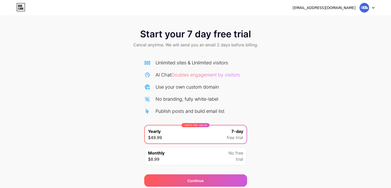
click at [365, 7] on img at bounding box center [365, 8] width 10 height 10
drag, startPoint x: 363, startPoint y: 45, endPoint x: 370, endPoint y: 15, distance: 30.9
click at [363, 44] on div "Start your 7 day free trial Cancel anytime. We will send you an email 2 days be…" at bounding box center [195, 39] width 391 height 30
click at [375, 7] on div "u1707840683@gmail.com Logout" at bounding box center [195, 7] width 391 height 9
click at [373, 8] on icon at bounding box center [374, 7] width 2 height 1
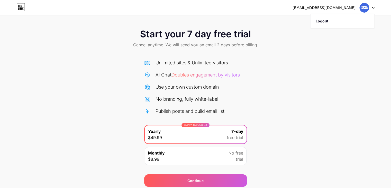
click at [337, 8] on div "[EMAIL_ADDRESS][DOMAIN_NAME]" at bounding box center [324, 7] width 63 height 5
drag, startPoint x: 299, startPoint y: 11, endPoint x: 184, endPoint y: 14, distance: 114.6
click at [290, 11] on div "u1707840683@gmail.com Logout" at bounding box center [195, 7] width 391 height 9
click at [21, 10] on icon at bounding box center [20, 7] width 9 height 8
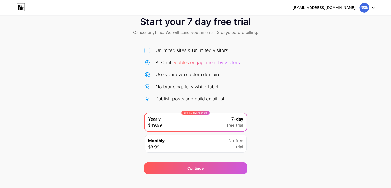
scroll to position [19, 0]
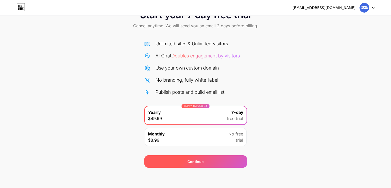
click at [219, 160] on div "Continue" at bounding box center [195, 161] width 103 height 12
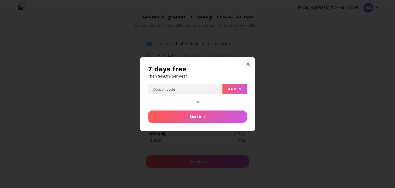
click at [248, 66] on div at bounding box center [248, 63] width 9 height 9
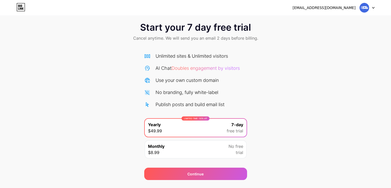
scroll to position [0, 0]
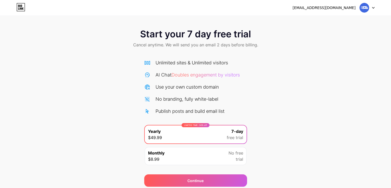
click at [345, 6] on div "[EMAIL_ADDRESS][DOMAIN_NAME]" at bounding box center [324, 7] width 63 height 5
click at [343, 9] on div "[EMAIL_ADDRESS][DOMAIN_NAME]" at bounding box center [324, 7] width 63 height 5
click at [372, 7] on icon at bounding box center [373, 8] width 3 height 2
click at [312, 52] on div "Start your 7 day free trial Cancel anytime. We will send you an email 2 days be…" at bounding box center [195, 39] width 391 height 30
